Goal: Register for event/course

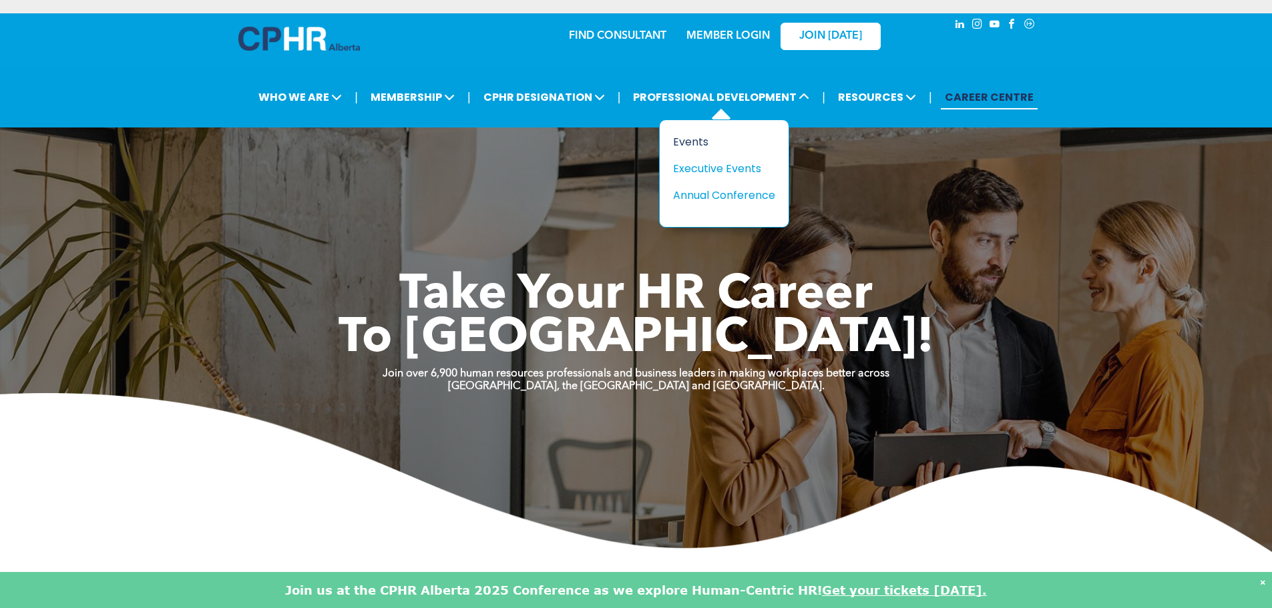
click at [692, 142] on div "Events" at bounding box center [719, 142] width 92 height 17
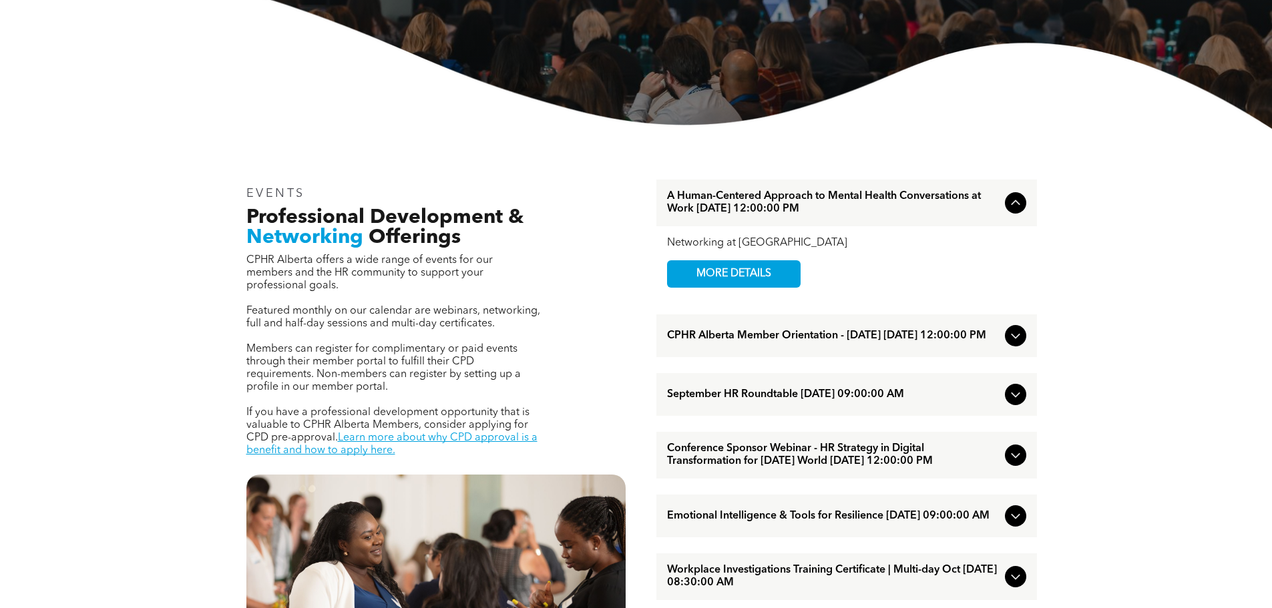
scroll to position [601, 0]
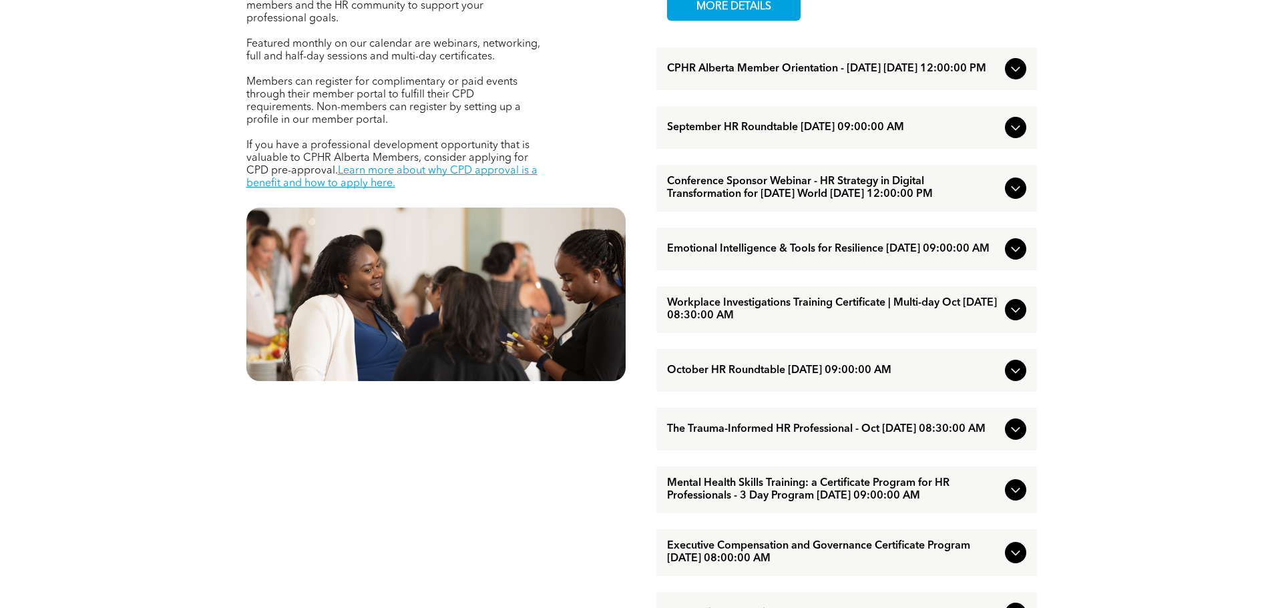
click at [806, 323] on span "Workplace Investigations Training Certificate | Multi-day Oct [DATE] 08:30:00 AM" at bounding box center [833, 309] width 333 height 25
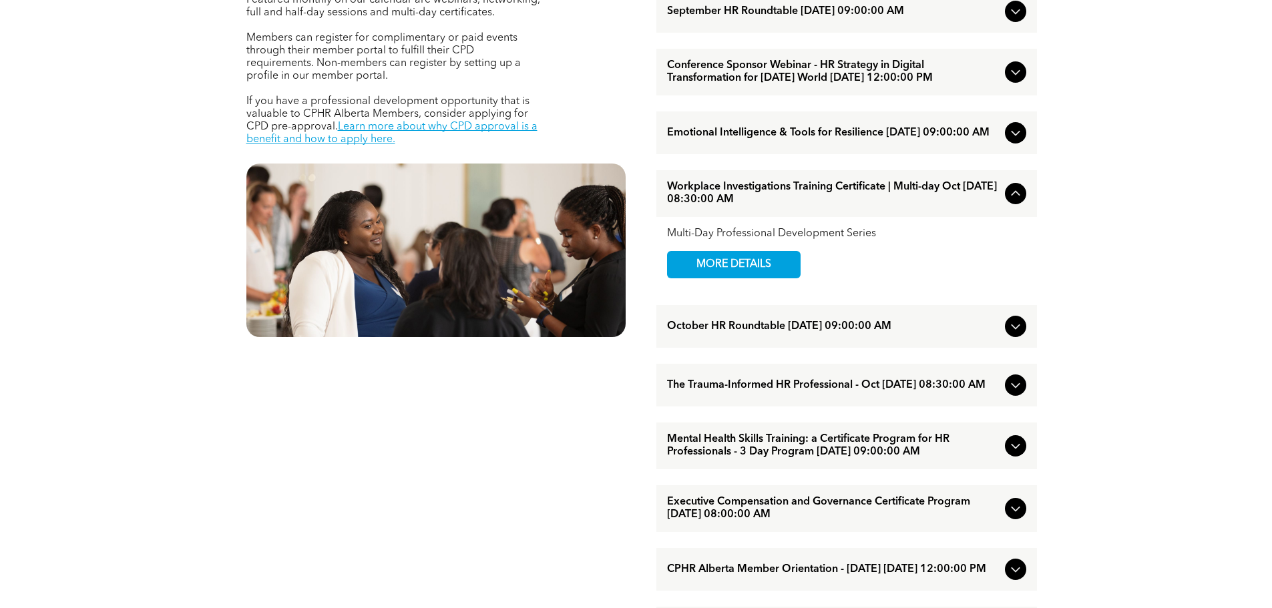
scroll to position [668, 0]
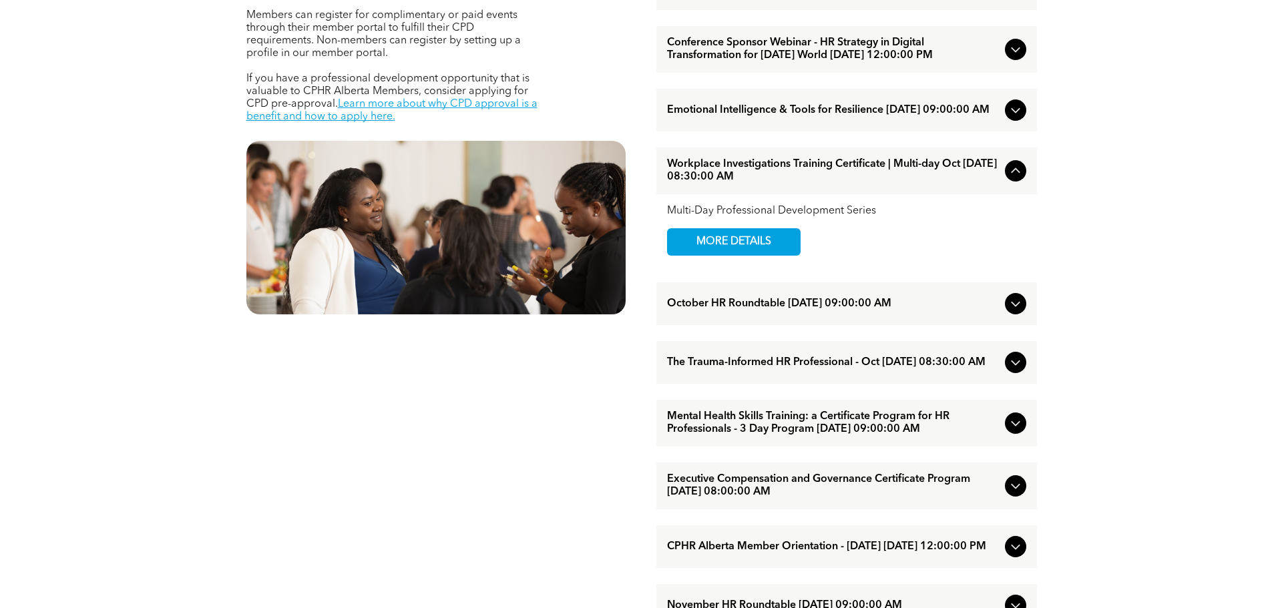
click at [821, 436] on span "Mental Health Skills Training: a Certificate Program for HR Professionals - 3 D…" at bounding box center [833, 423] width 333 height 25
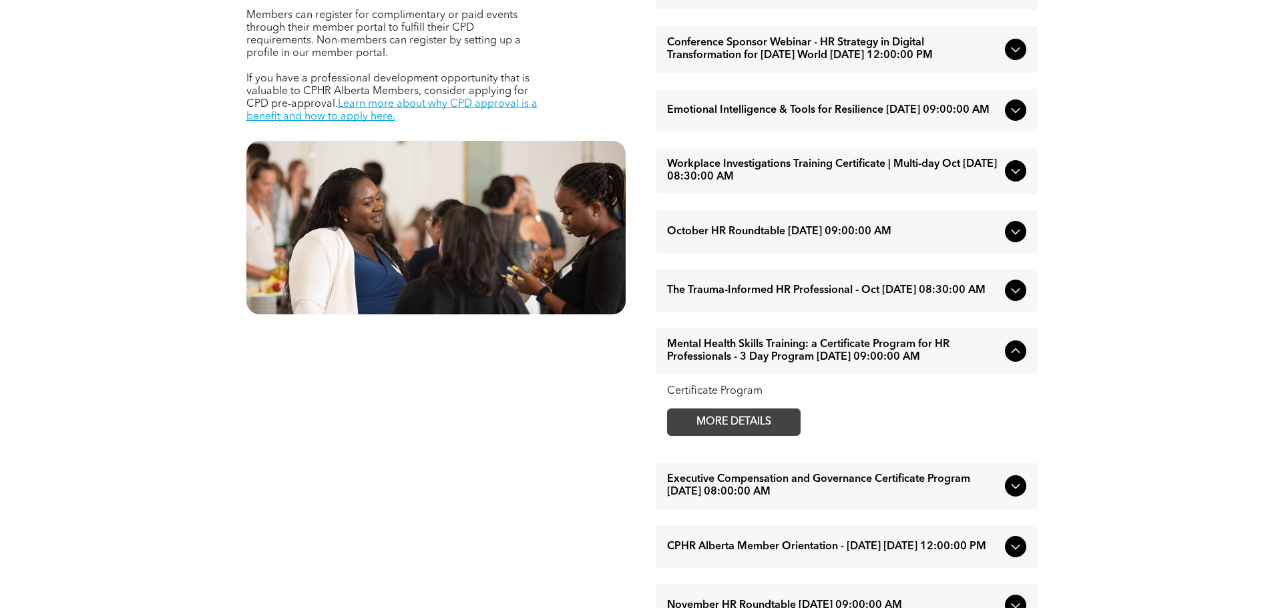
click at [754, 435] on span "MORE DETAILS" at bounding box center [734, 422] width 106 height 26
click at [844, 364] on span "Mental Health Skills Training: a Certificate Program for HR Professionals - 3 D…" at bounding box center [833, 351] width 333 height 25
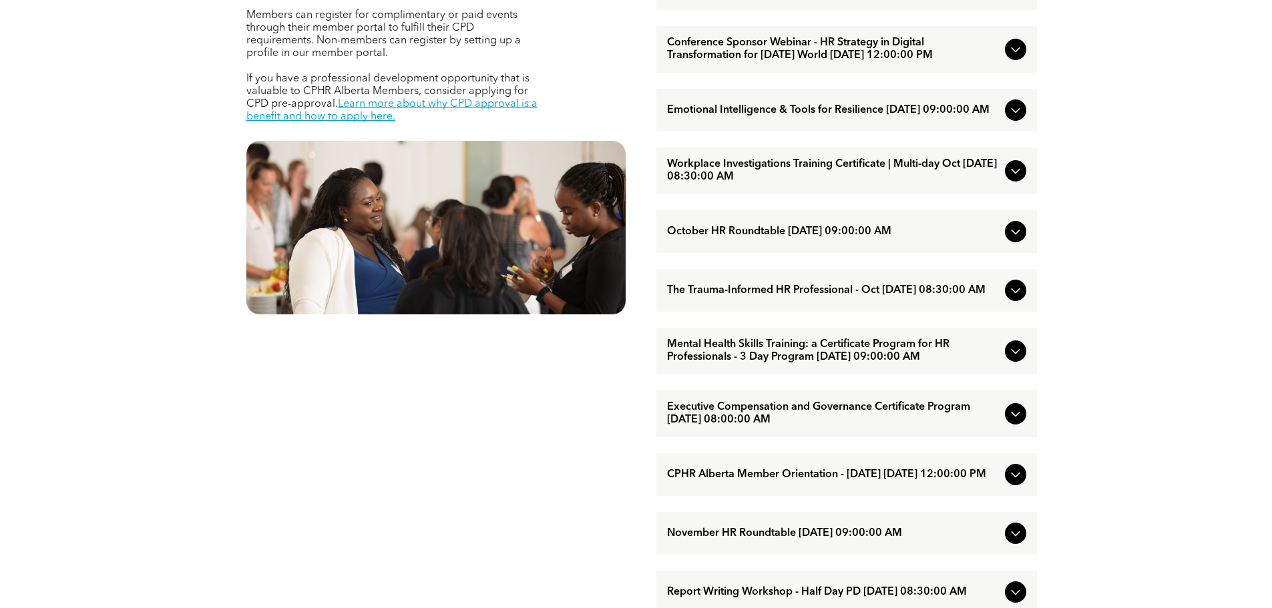
click at [792, 184] on span "Workplace Investigations Training Certificate | Multi-day Oct October/07/2025 0…" at bounding box center [833, 170] width 333 height 25
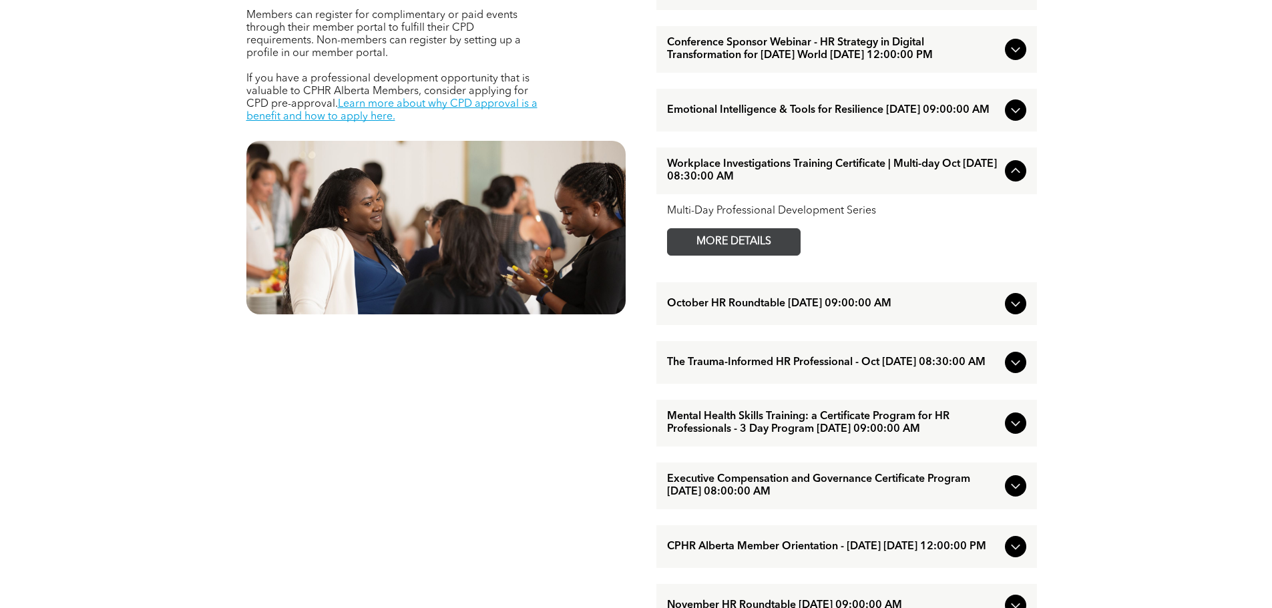
click at [757, 255] on span "MORE DETAILS" at bounding box center [734, 242] width 106 height 26
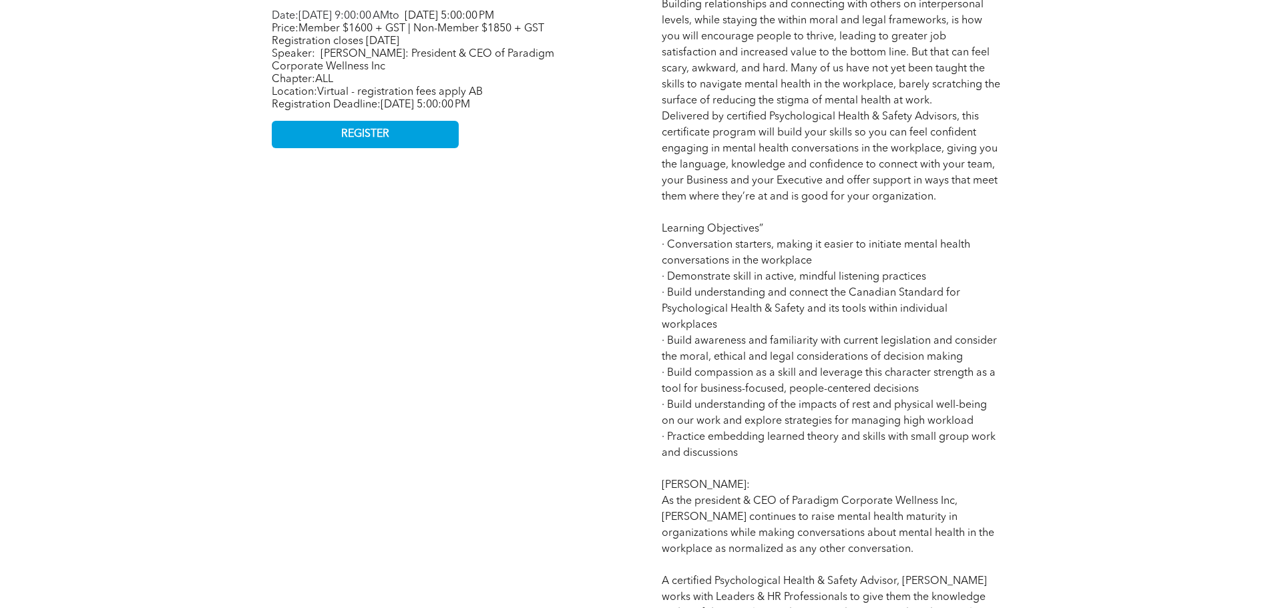
scroll to position [668, 0]
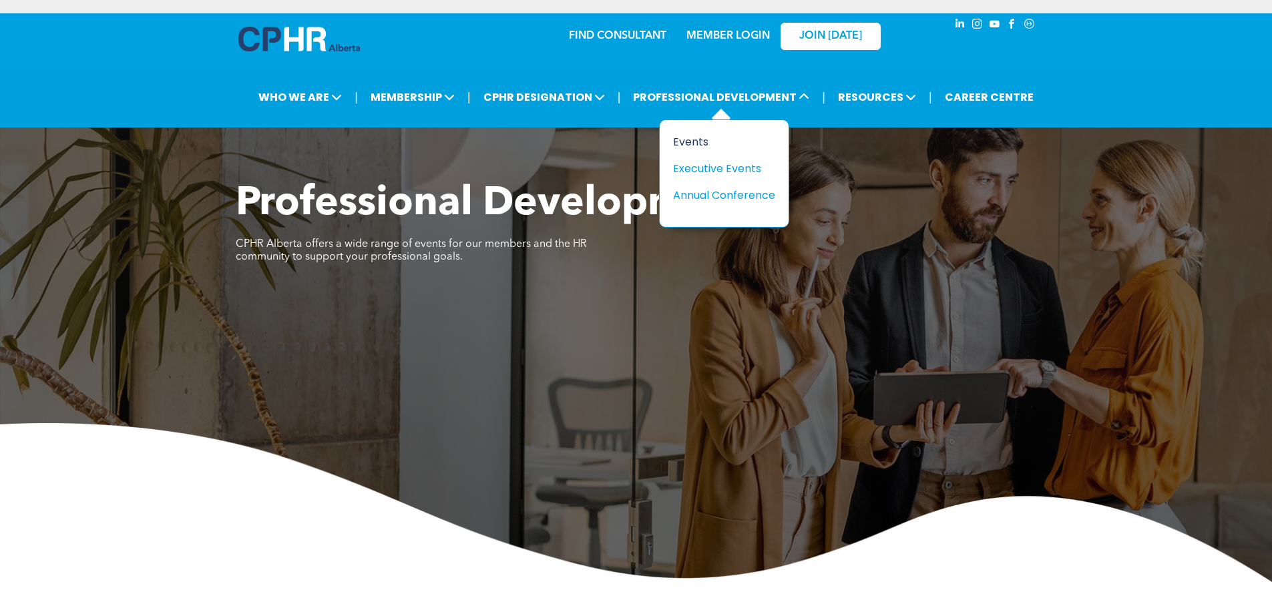
click at [701, 144] on div "Events" at bounding box center [719, 142] width 92 height 17
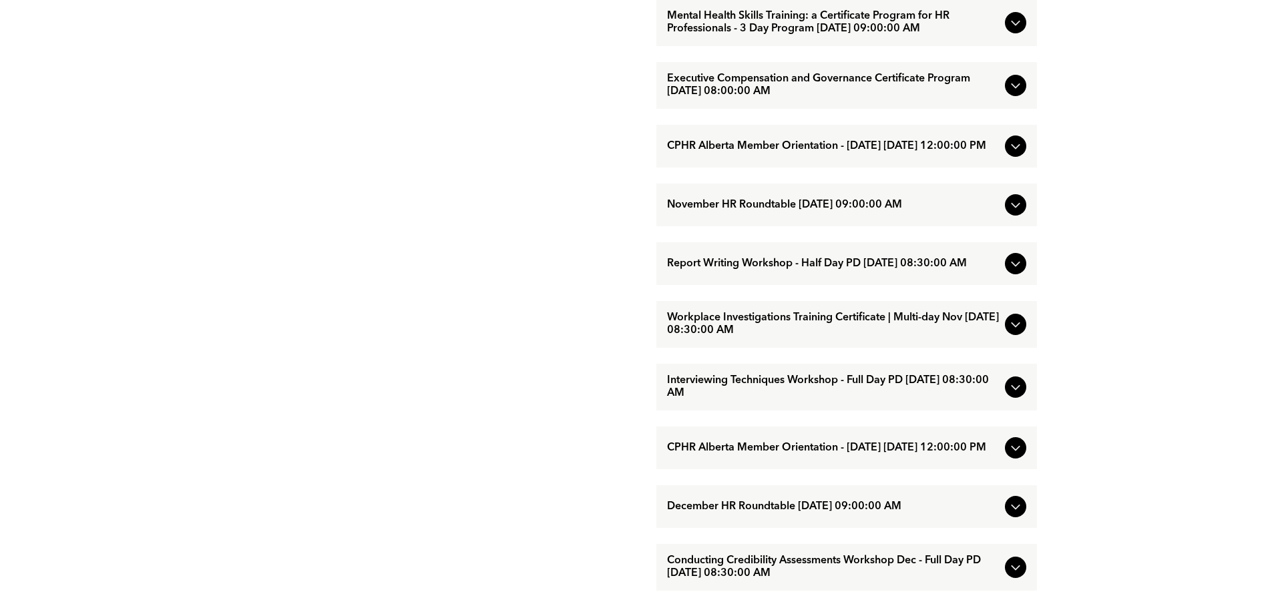
scroll to position [1269, 0]
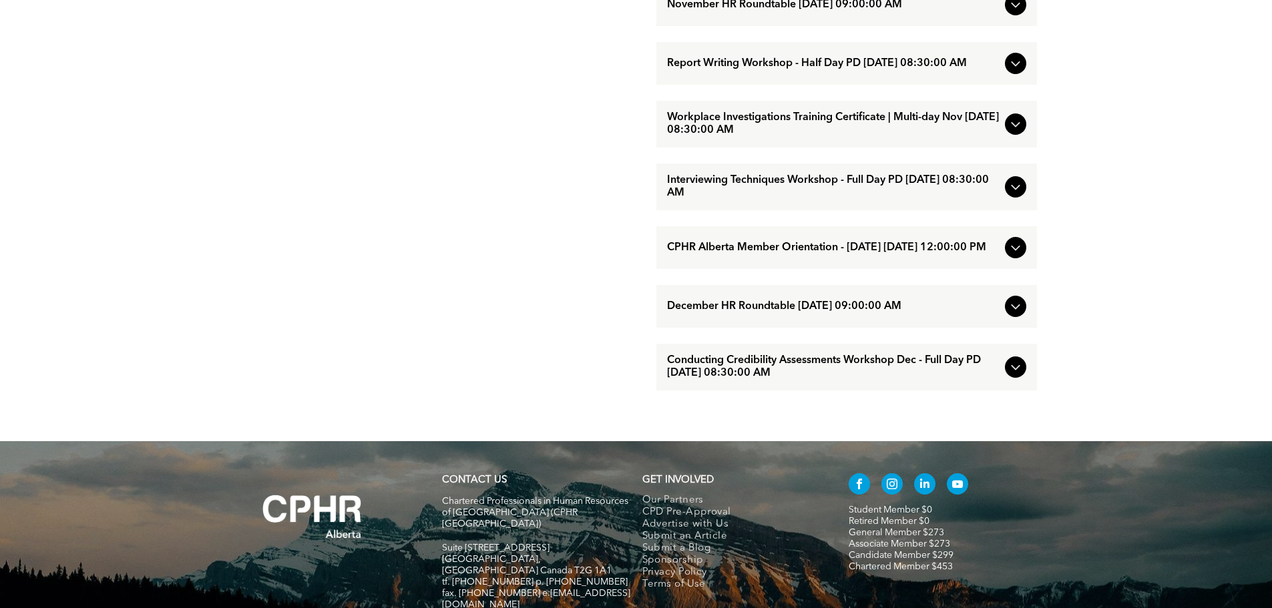
click at [778, 200] on span "Interviewing Techniques Workshop - Full Day PD [DATE] 08:30:00 AM" at bounding box center [833, 186] width 333 height 25
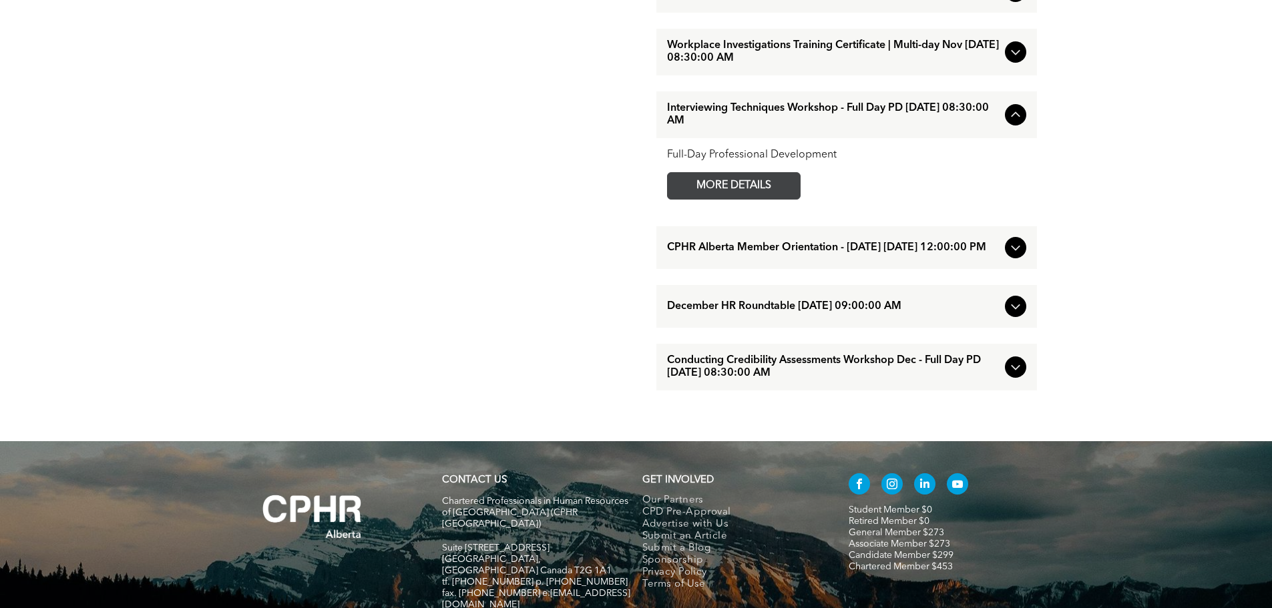
click at [773, 199] on span "MORE DETAILS" at bounding box center [734, 186] width 106 height 26
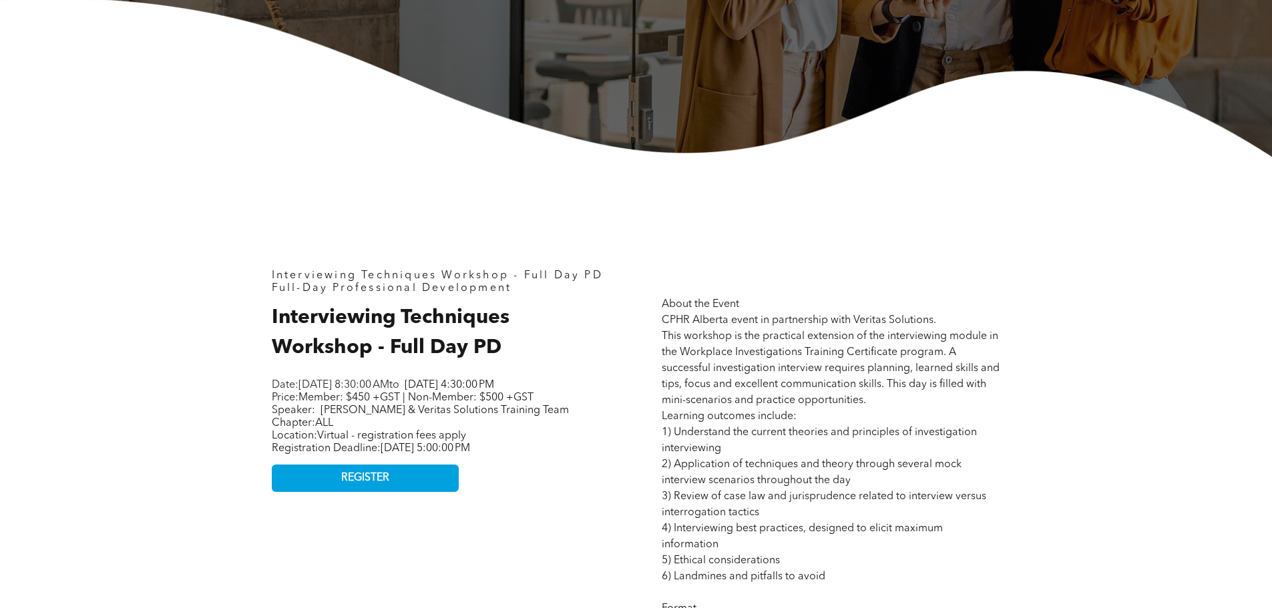
scroll to position [601, 0]
